Goal: Task Accomplishment & Management: Manage account settings

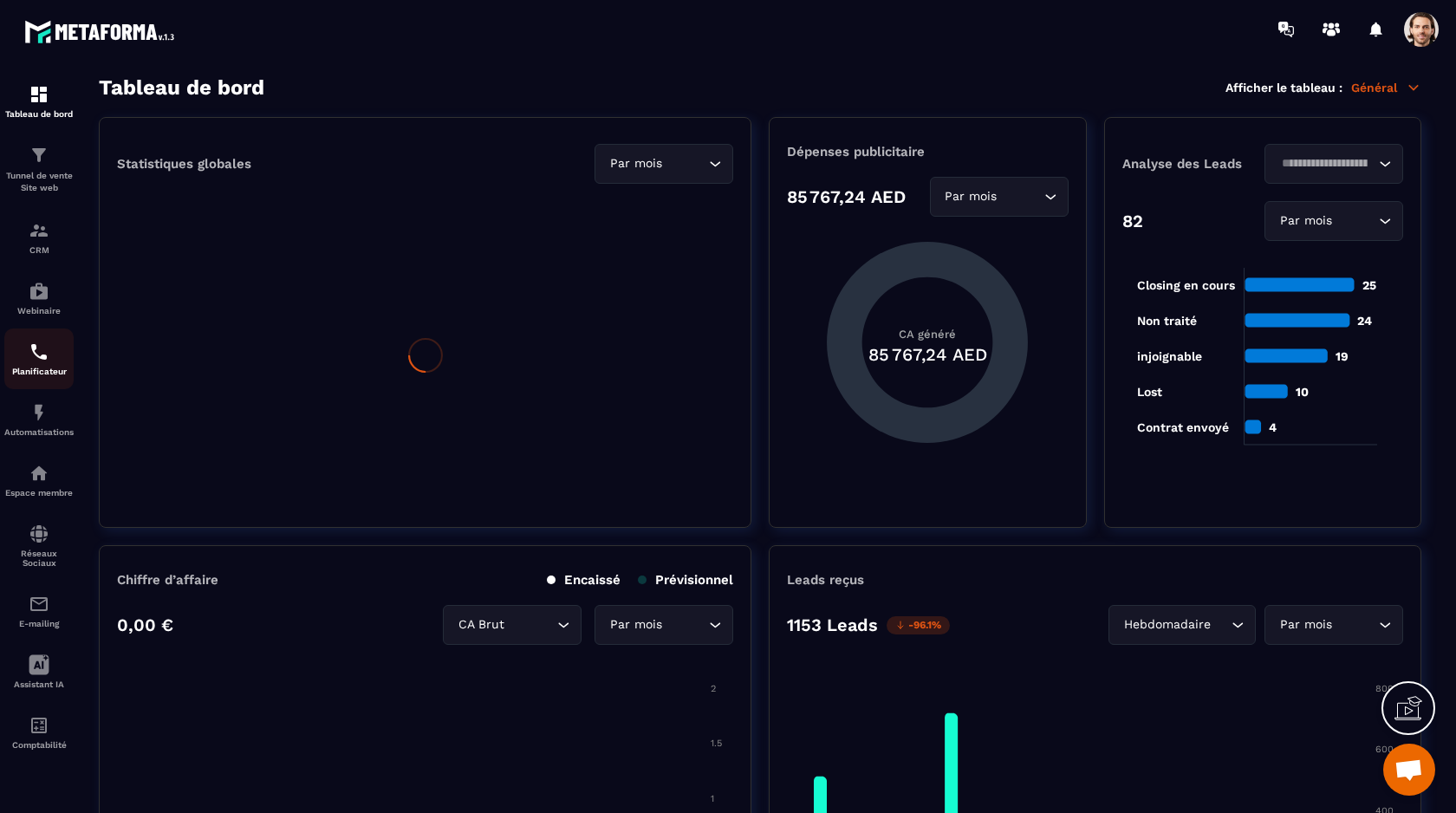
click at [36, 365] on div "Planificateur" at bounding box center [39, 359] width 69 height 35
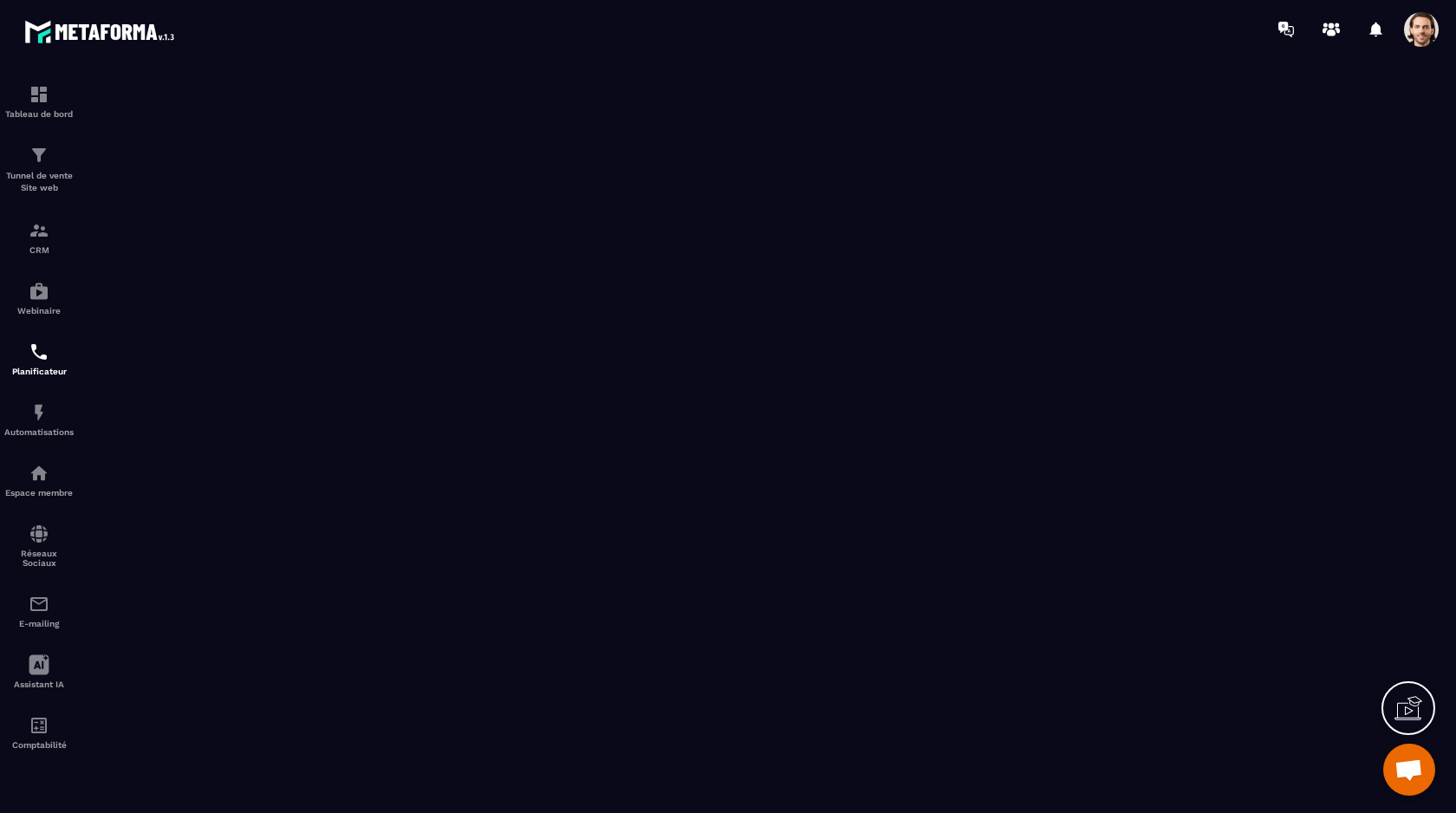
click at [1429, 21] on span at bounding box center [1421, 30] width 35 height 35
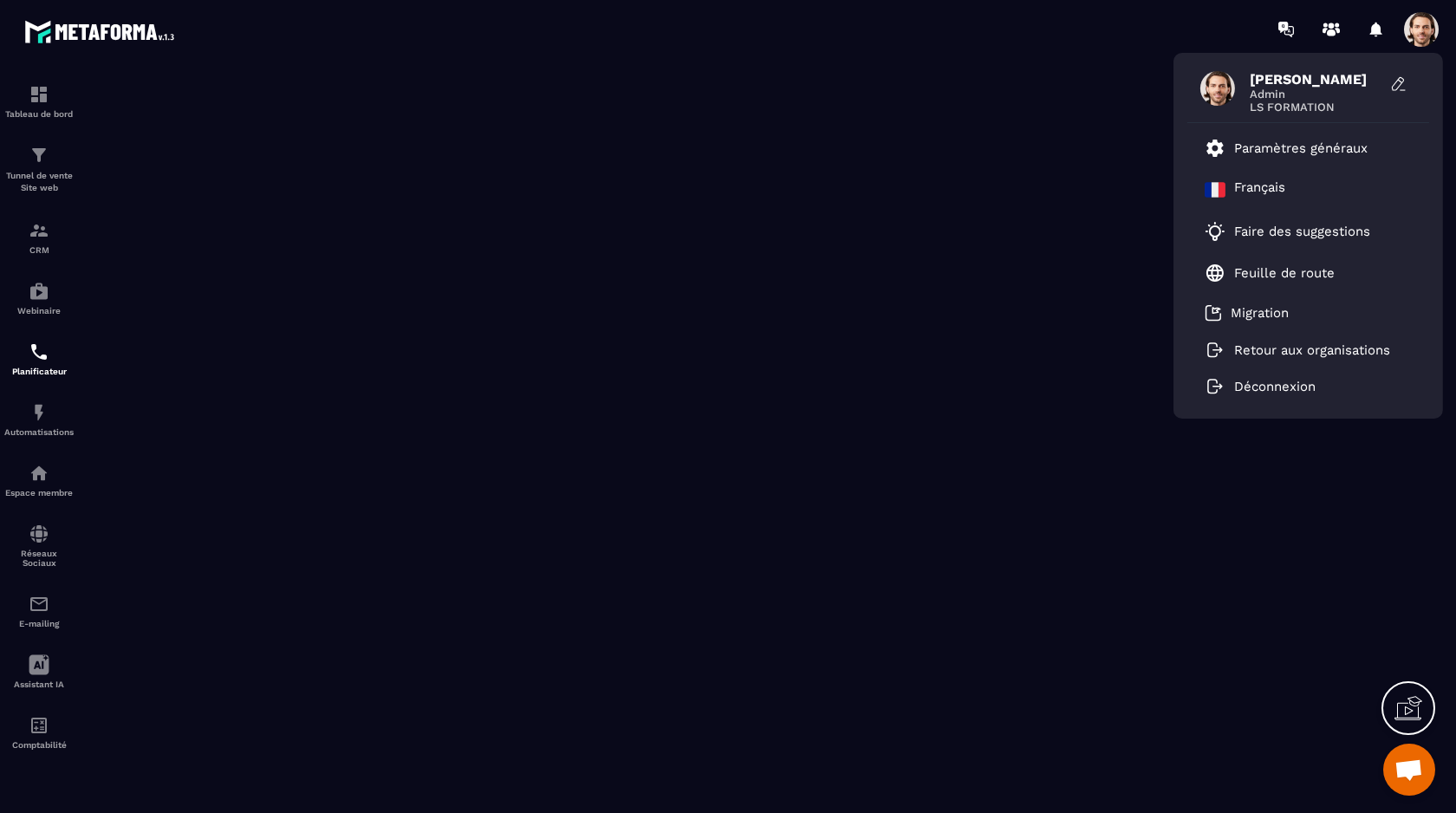
click at [656, 43] on div "[PERSON_NAME] Admin LS FORMATION Paramètres généraux Français Faire des suggest…" at bounding box center [829, 29] width 1252 height 58
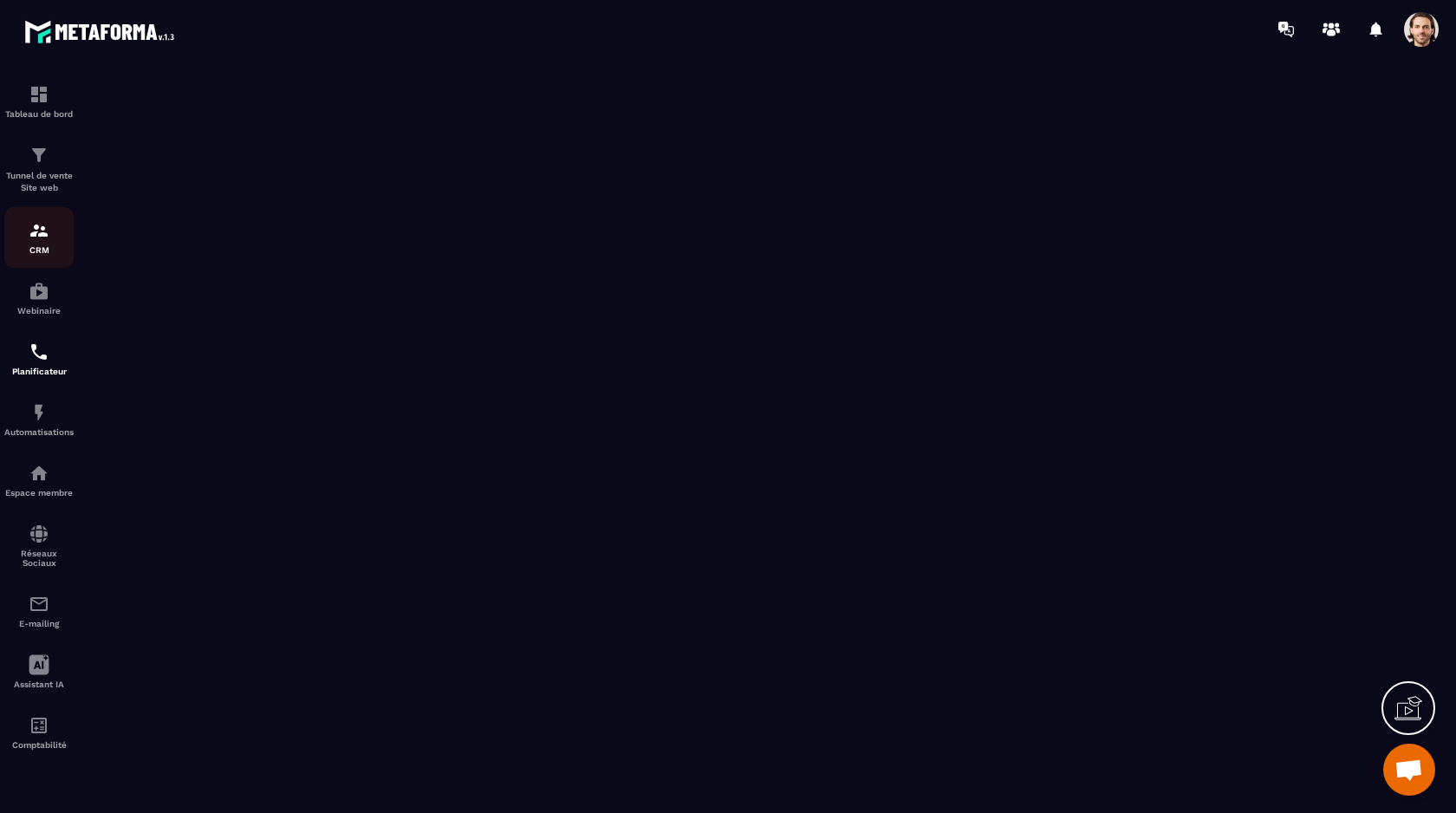
click at [26, 231] on div "CRM" at bounding box center [39, 238] width 69 height 35
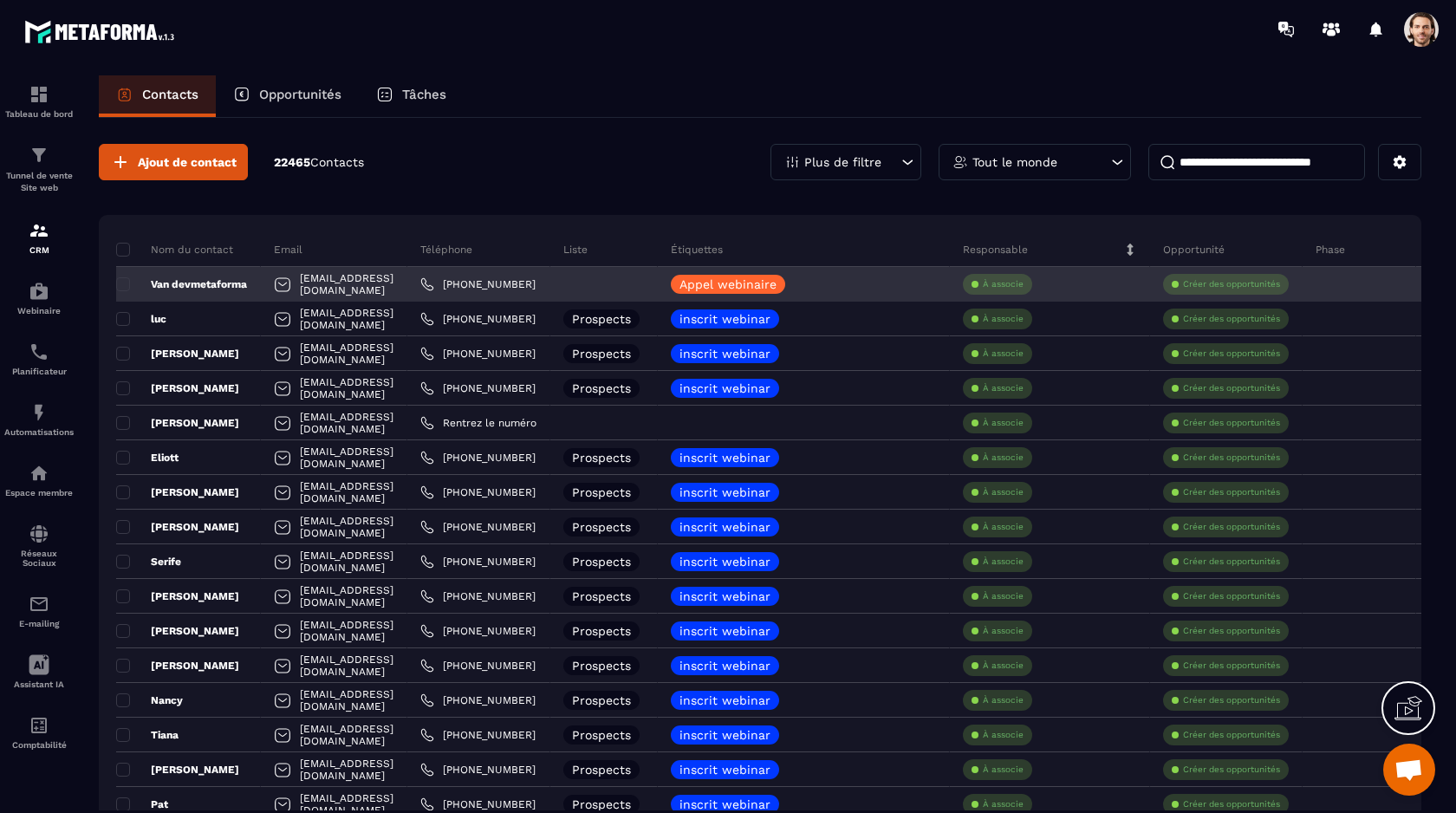
scroll to position [0, 262]
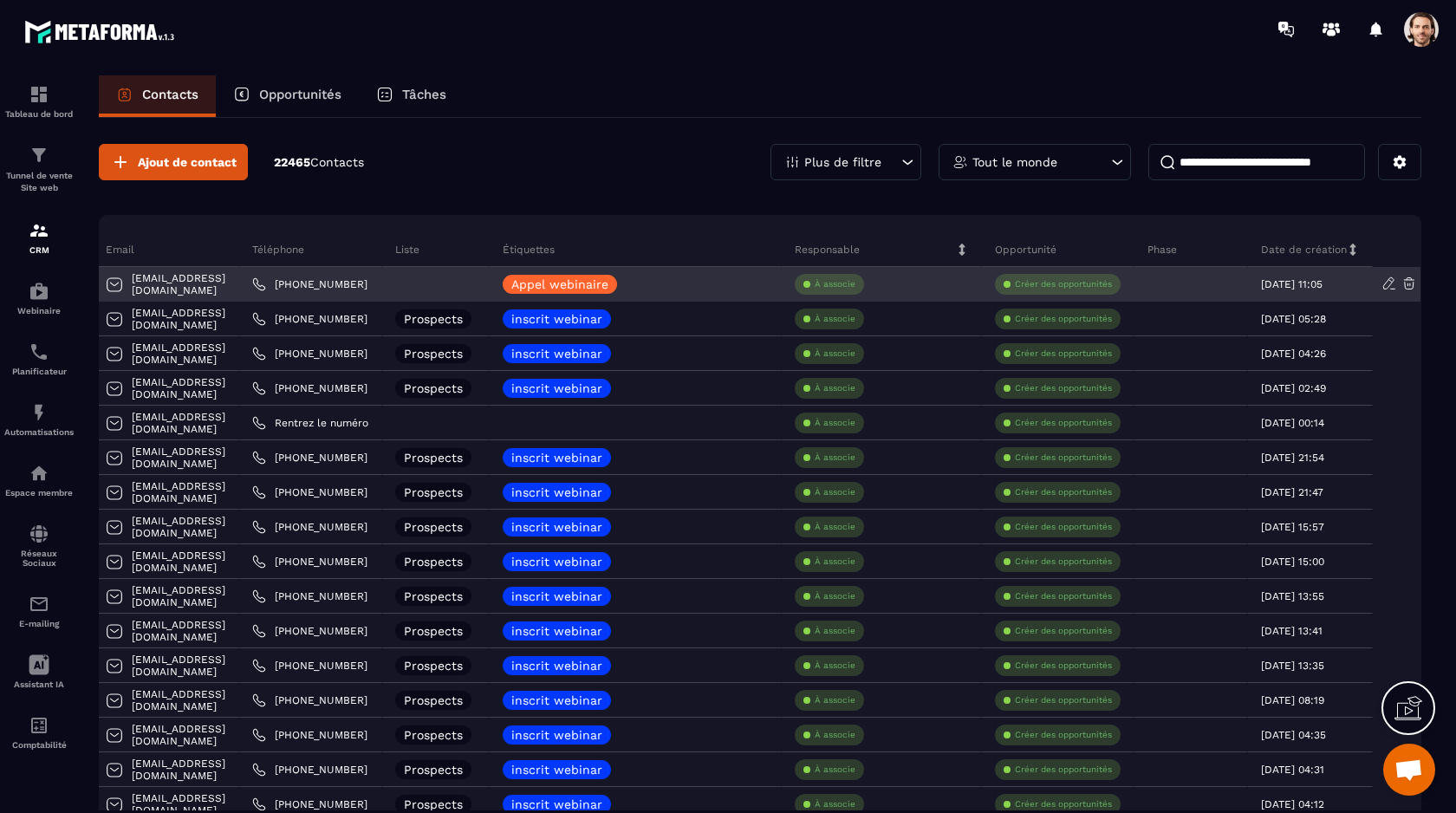
click at [1409, 285] on icon at bounding box center [1408, 283] width 11 height 12
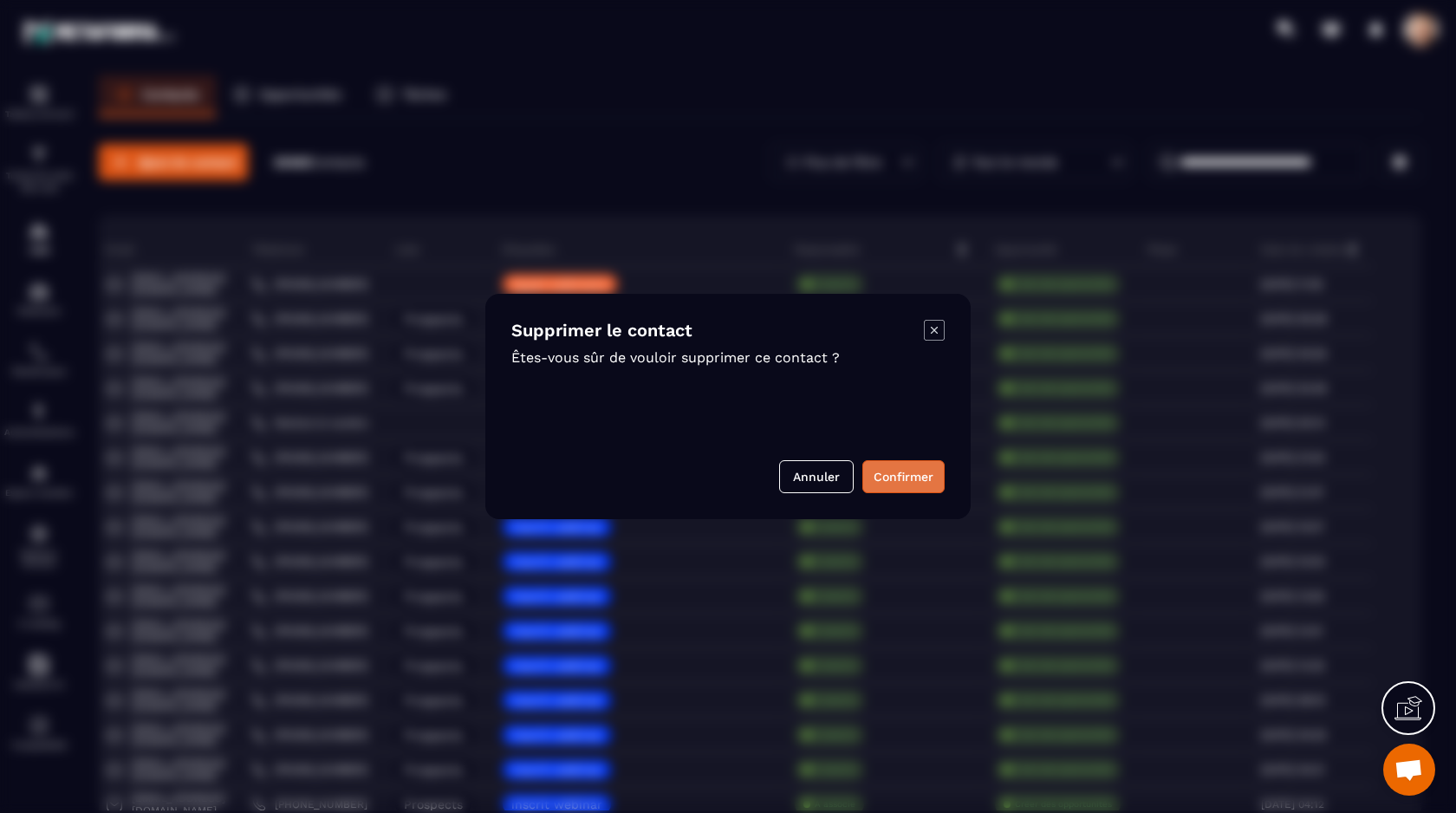
click at [904, 480] on button "Confirmer" at bounding box center [904, 476] width 82 height 33
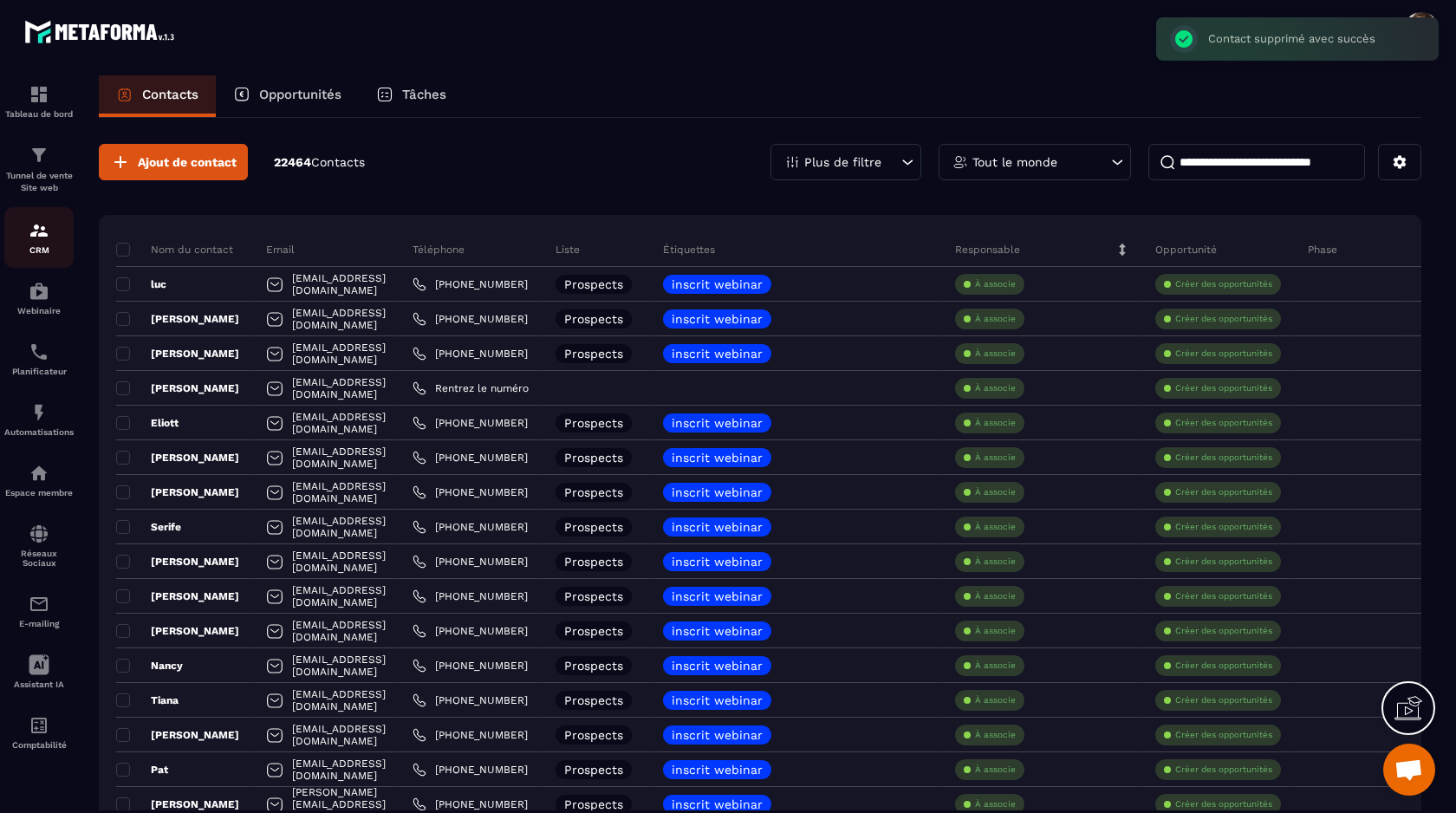
click at [39, 240] on img at bounding box center [39, 230] width 21 height 21
